Goal: Information Seeking & Learning: Obtain resource

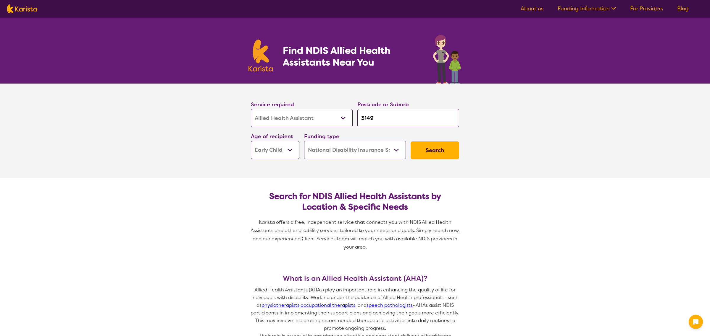
select select "Allied Health Assistant"
select select "EC"
select select "NDIS"
select select "Allied Health Assistant"
select select "EC"
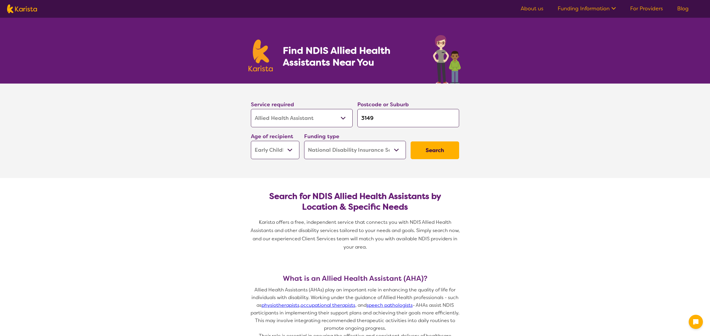
select select "NDIS"
click at [645, 10] on link "For Providers" at bounding box center [640, 8] width 33 height 7
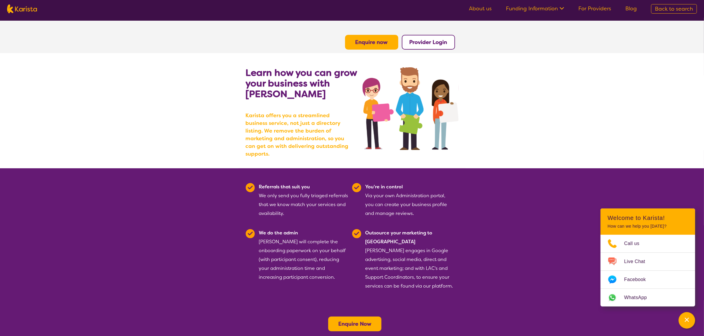
click at [383, 45] on b "Enquire now" at bounding box center [371, 42] width 33 height 7
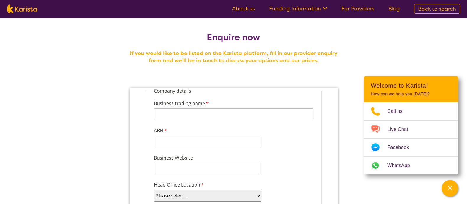
click at [23, 11] on img at bounding box center [22, 8] width 30 height 9
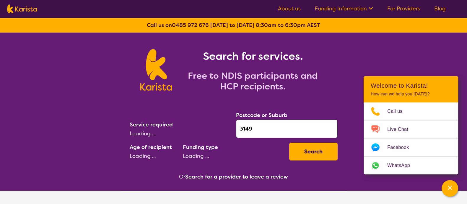
select select "Allied Health Assistant"
select select "EC"
select select "NDIS"
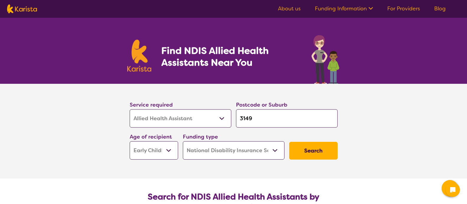
select select "Allied Health Assistant"
select select "EC"
select select "NDIS"
select select "Allied Health Assistant"
select select "EC"
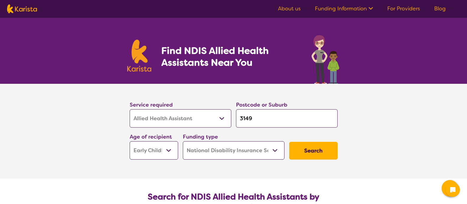
select select "NDIS"
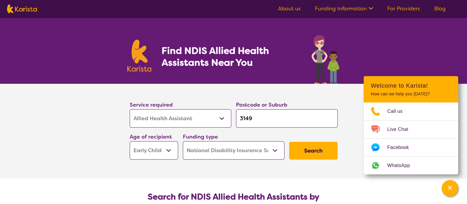
click at [435, 12] on link "Blog" at bounding box center [441, 8] width 12 height 7
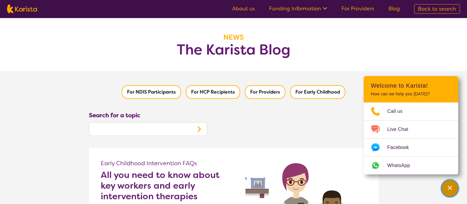
click at [446, 187] on div "Channel Menu" at bounding box center [450, 188] width 12 height 13
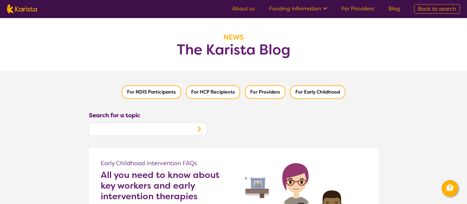
click at [149, 92] on button "For NDIS Participants" at bounding box center [151, 92] width 59 height 14
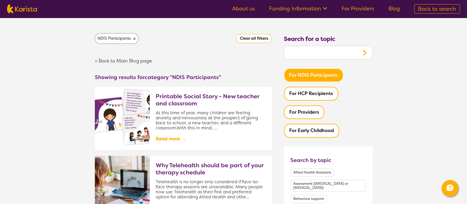
click at [149, 92] on img at bounding box center [122, 118] width 55 height 63
click at [170, 93] on h3 "Printable Social Story - New teacher and classroom" at bounding box center [211, 100] width 110 height 14
